Goal: Task Accomplishment & Management: Manage account settings

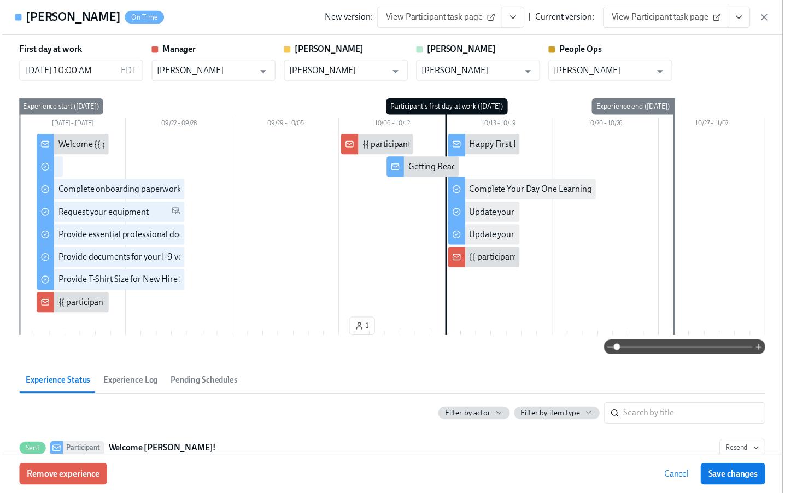
scroll to position [501, 0]
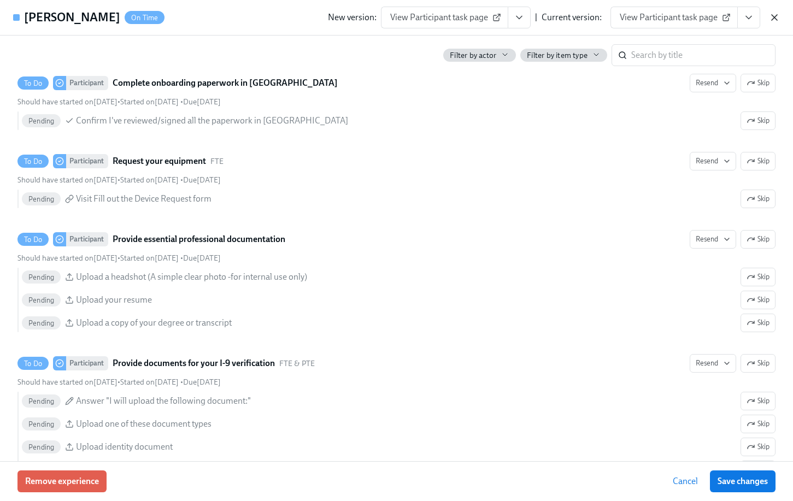
click at [773, 17] on icon "button" at bounding box center [774, 17] width 11 height 11
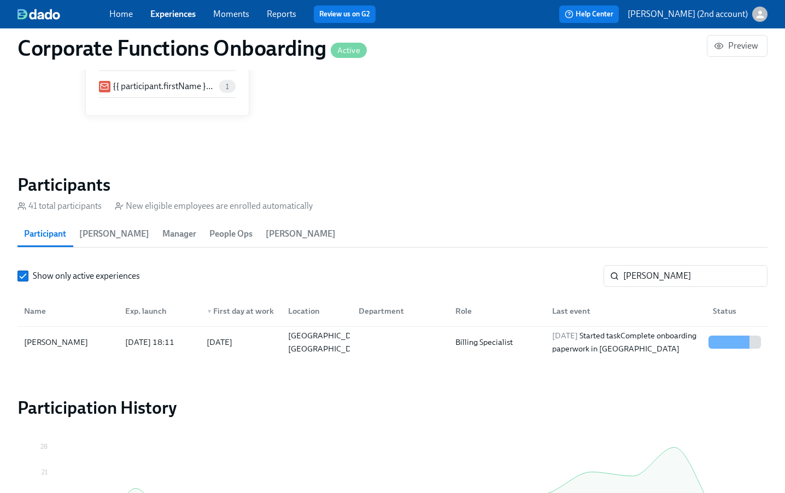
scroll to position [0, 5622]
click at [180, 20] on div "Home Experiences Moments Reports Review us on G2" at bounding box center [273, 13] width 329 height 17
click at [178, 13] on link "Experiences" at bounding box center [172, 14] width 45 height 10
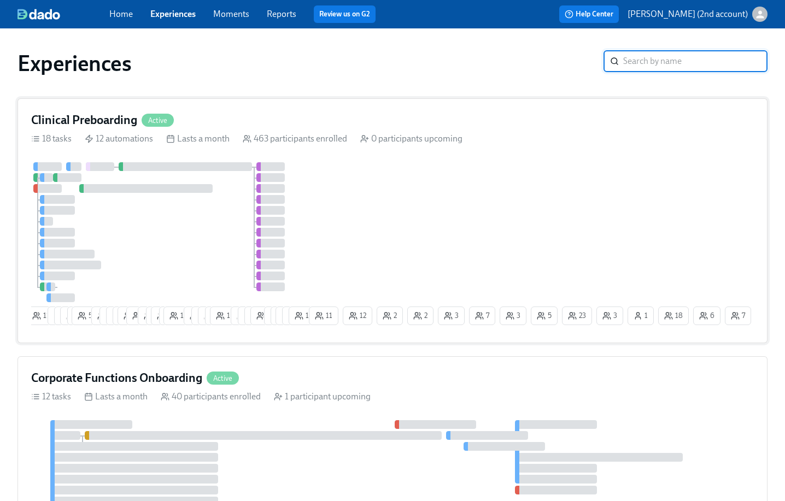
click at [216, 181] on div at bounding box center [168, 232] width 275 height 140
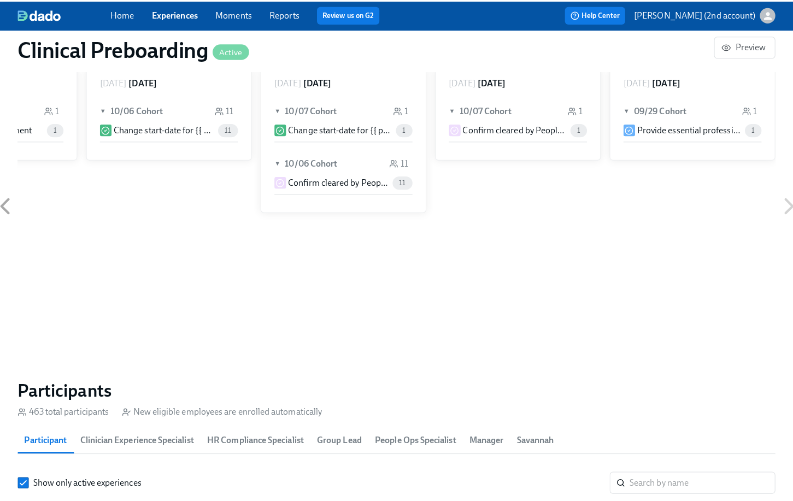
scroll to position [958, 0]
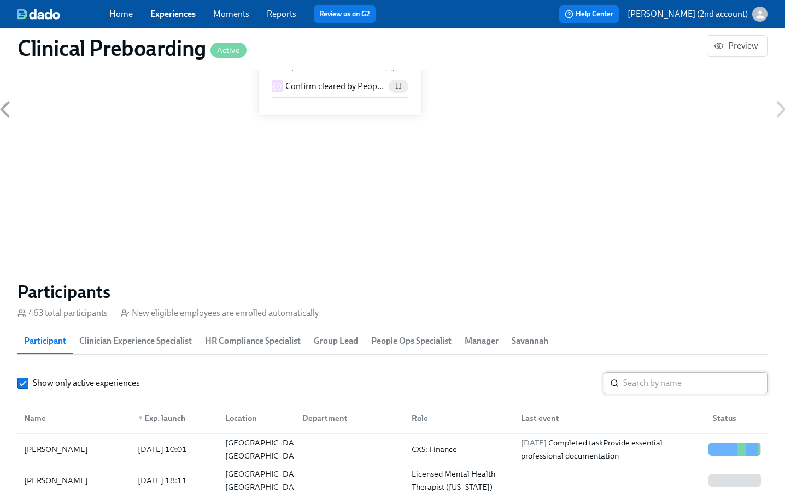
click at [662, 381] on input "search" at bounding box center [695, 383] width 144 height 22
paste input "[PERSON_NAME]"
type input "[PERSON_NAME]"
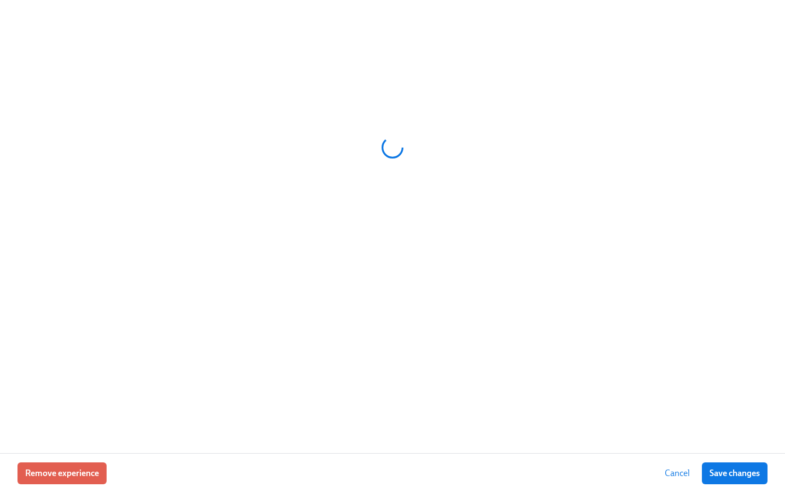
click at [637, 449] on div at bounding box center [392, 226] width 785 height 453
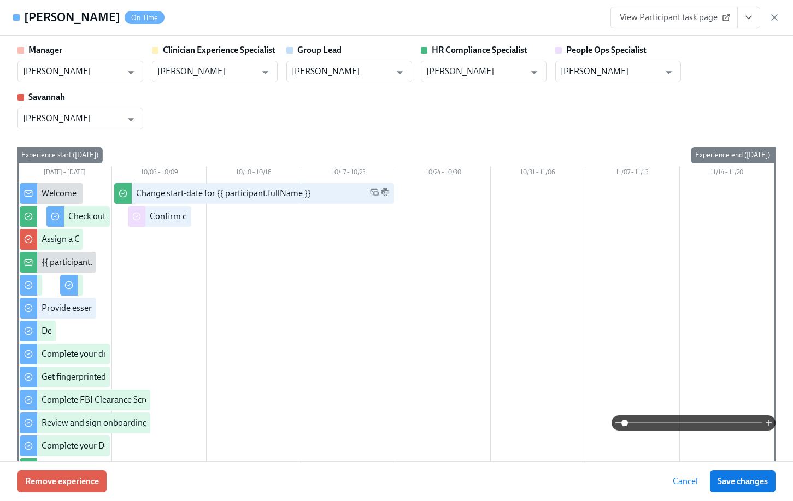
click at [751, 27] on button "View task page" at bounding box center [748, 18] width 23 height 22
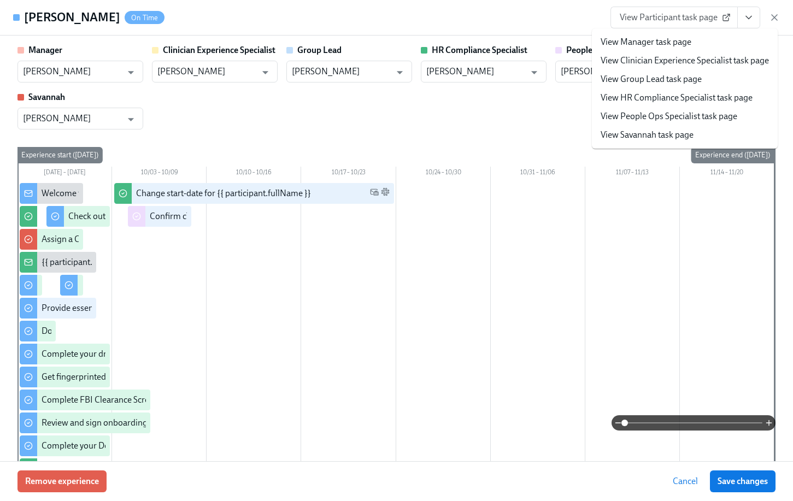
click at [642, 114] on link "View People Ops Specialist task page" at bounding box center [668, 116] width 137 height 12
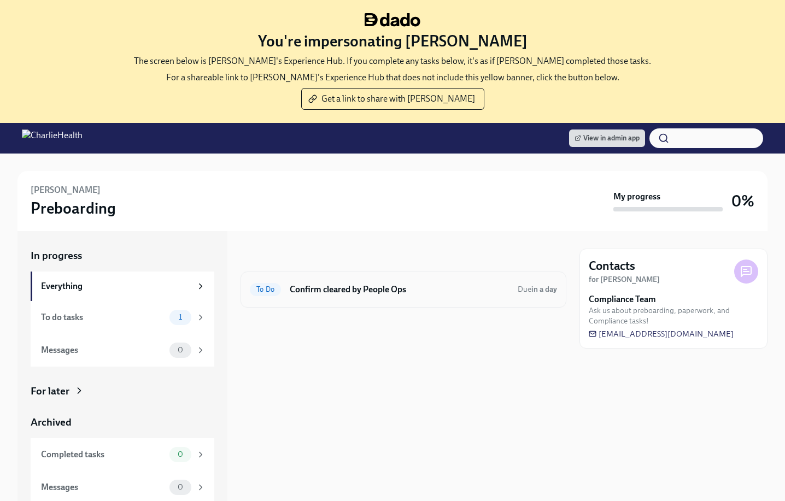
click at [434, 278] on div "To Do Confirm cleared by People Ops Due in a day" at bounding box center [403, 290] width 326 height 36
click at [430, 290] on h6 "Confirm cleared by People Ops" at bounding box center [399, 290] width 219 height 12
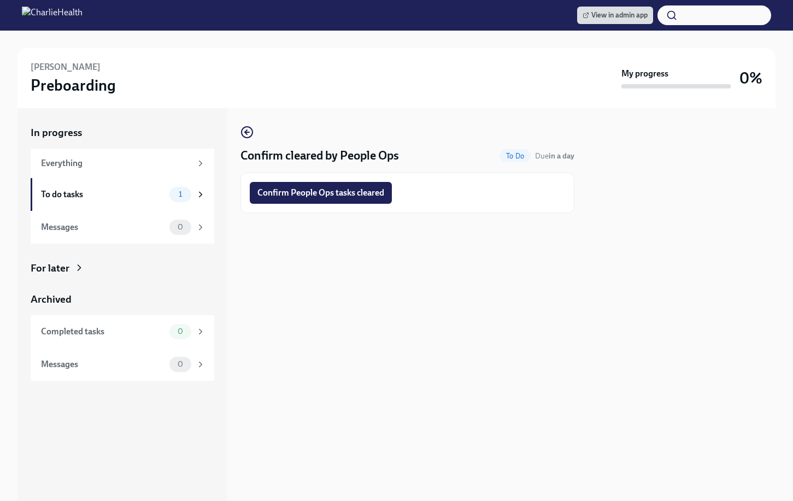
click at [381, 202] on button "Confirm People Ops tasks cleared" at bounding box center [321, 193] width 142 height 22
